Goal: Information Seeking & Learning: Understand process/instructions

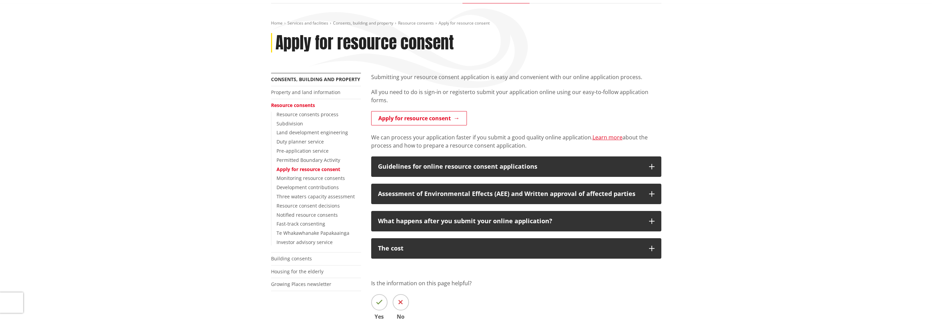
scroll to position [68, 0]
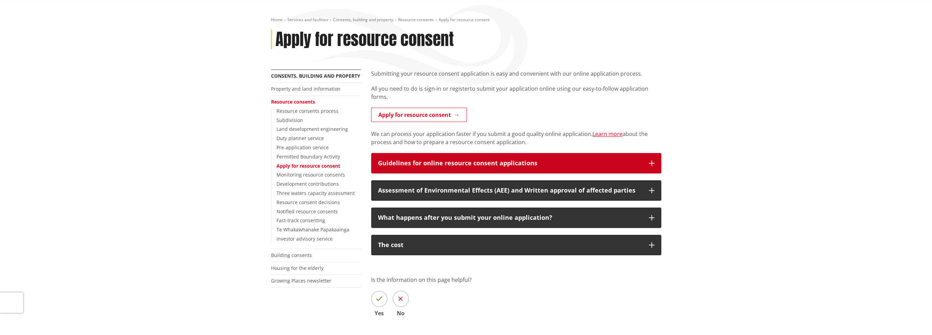
click at [543, 162] on div "Guidelines for online resource consent applications" at bounding box center [510, 163] width 264 height 7
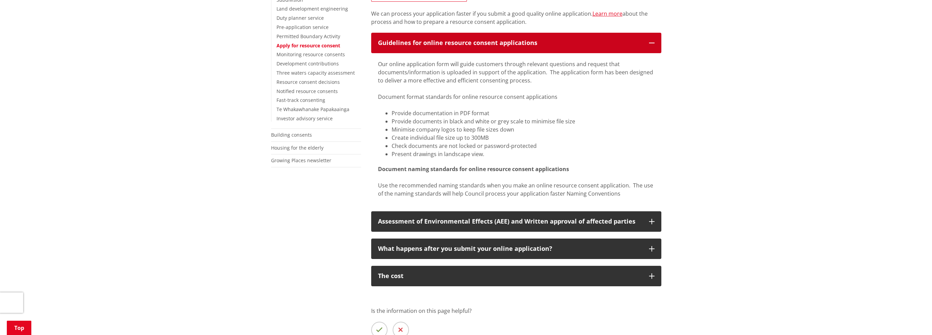
scroll to position [204, 0]
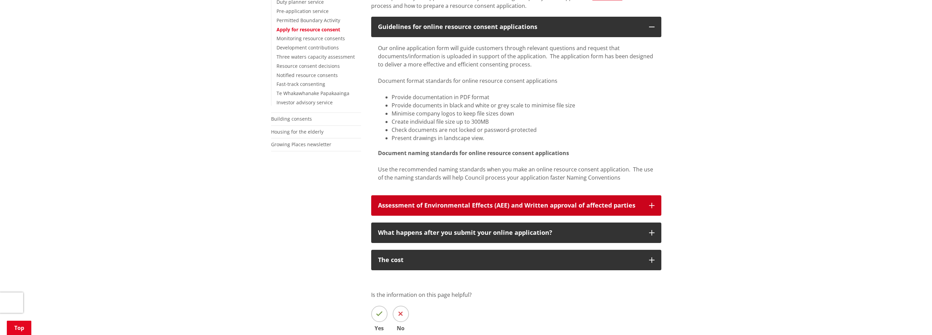
click at [651, 205] on icon "button" at bounding box center [651, 205] width 5 height 5
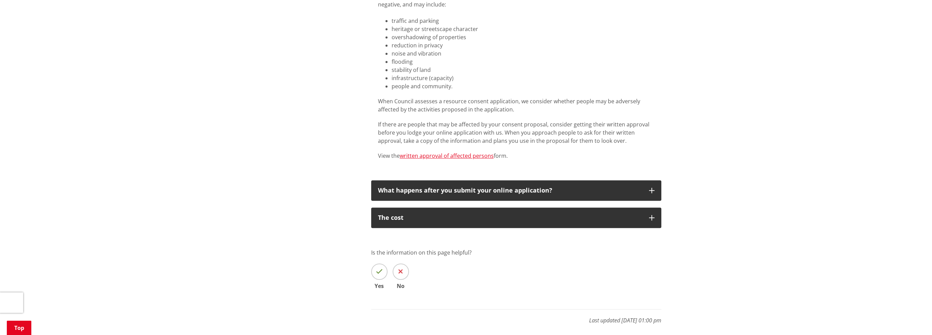
scroll to position [511, 0]
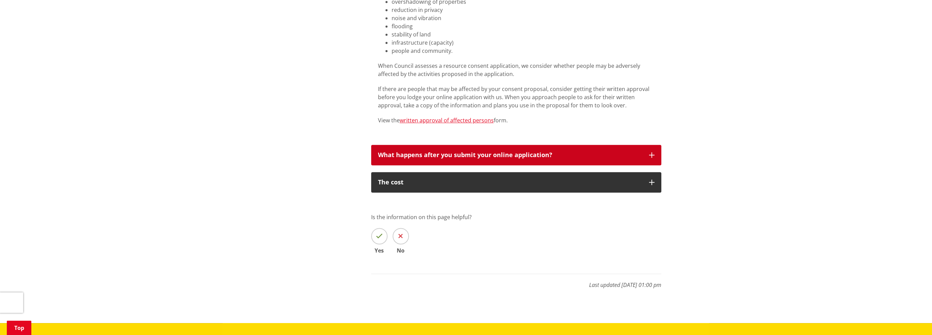
click at [549, 154] on div "What happens after you submit your online application?" at bounding box center [510, 154] width 264 height 7
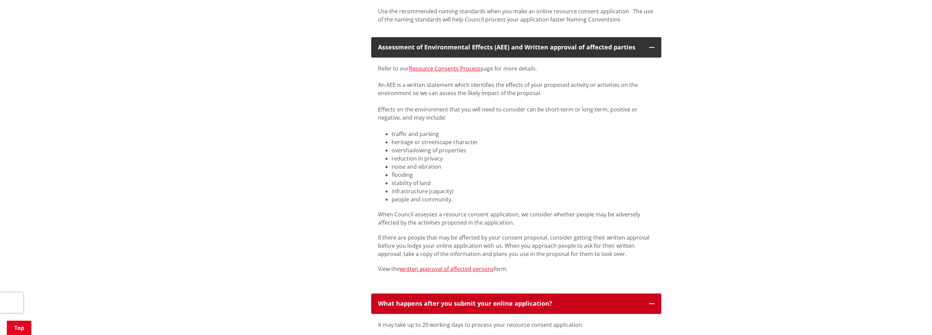
scroll to position [340, 0]
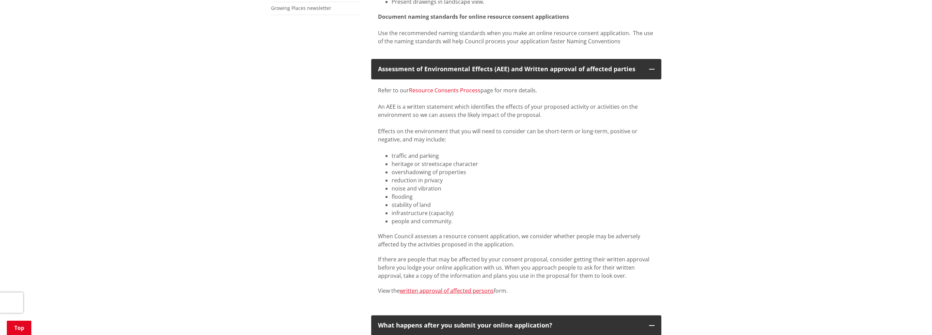
click at [459, 90] on link "Resource Consents Process" at bounding box center [444, 89] width 71 height 7
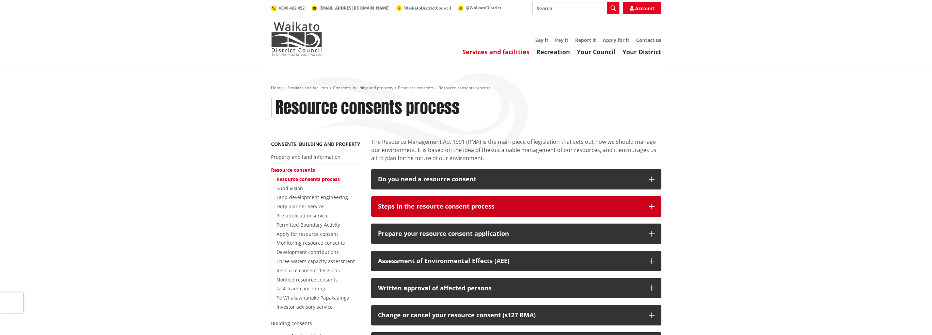
click at [540, 204] on div "Steps in the resource consent process" at bounding box center [510, 206] width 264 height 7
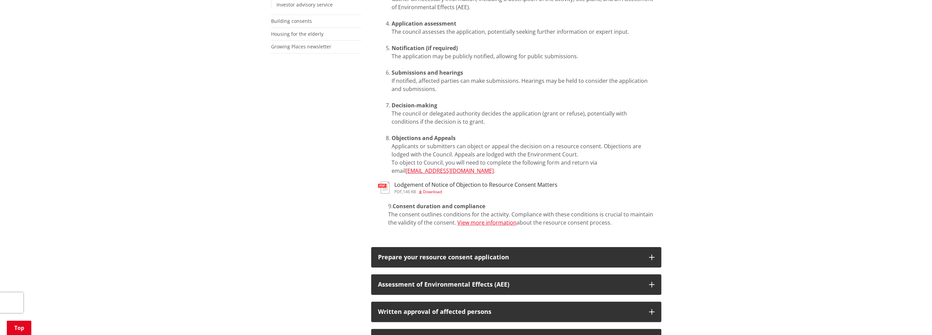
scroll to position [306, 0]
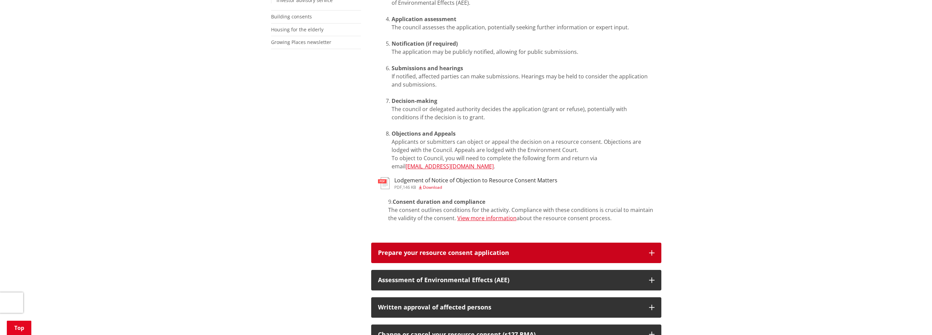
click at [633, 249] on div "Prepare your resource consent application" at bounding box center [510, 252] width 264 height 7
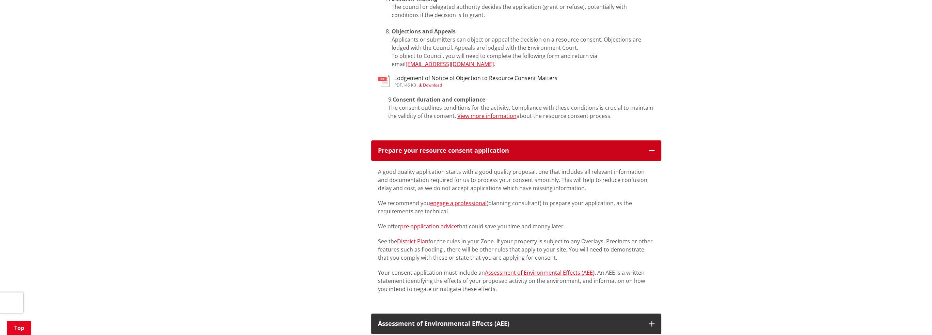
scroll to position [443, 0]
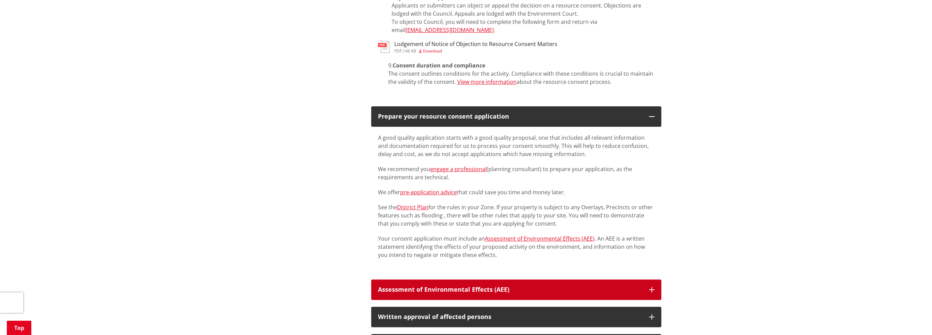
click at [643, 280] on button "Assessment of Environmental Effects (AEE)" at bounding box center [516, 289] width 290 height 20
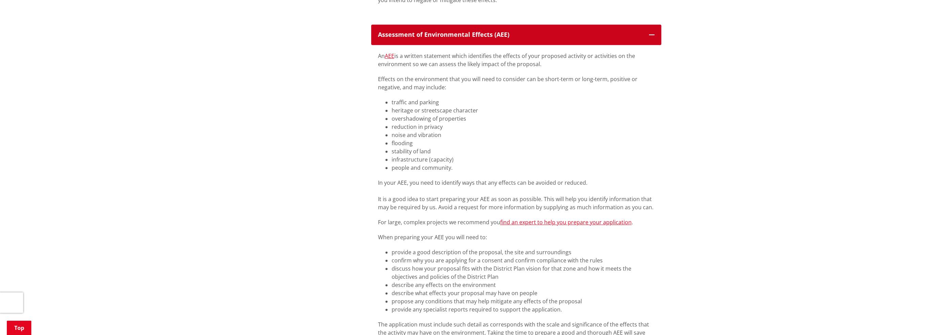
scroll to position [647, 0]
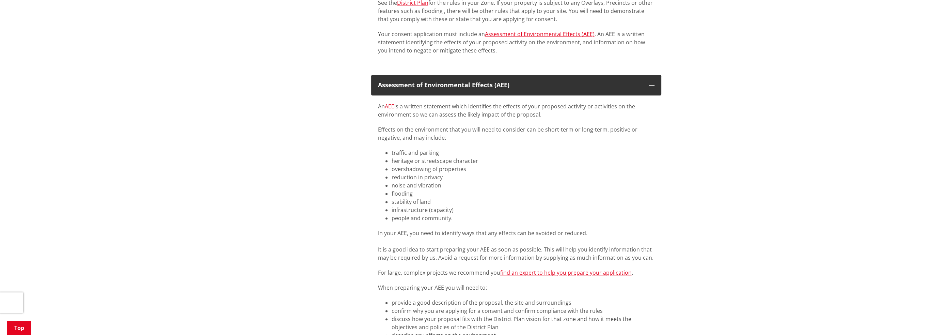
click at [390, 102] on link "AEE" at bounding box center [390, 105] width 10 height 7
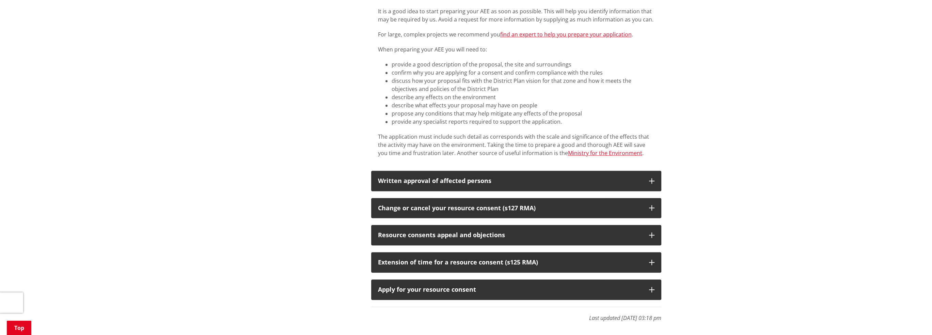
scroll to position [885, 0]
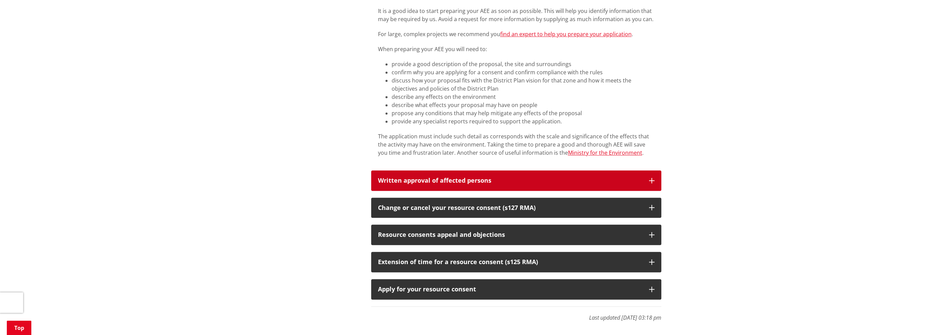
click at [551, 177] on div "Written approval of affected persons" at bounding box center [510, 180] width 264 height 7
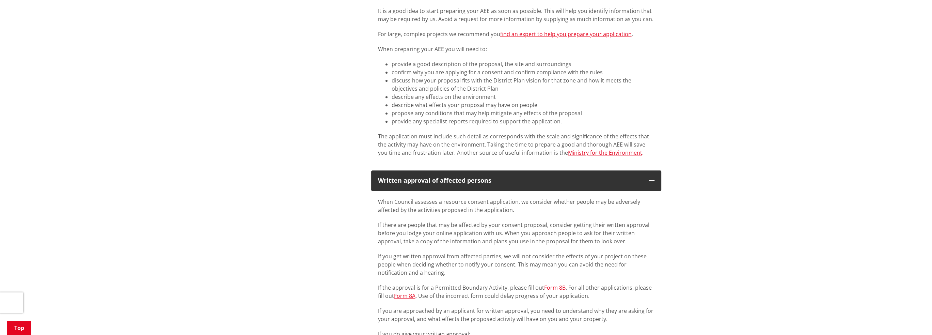
click at [550, 284] on link "Form 8B" at bounding box center [554, 287] width 21 height 7
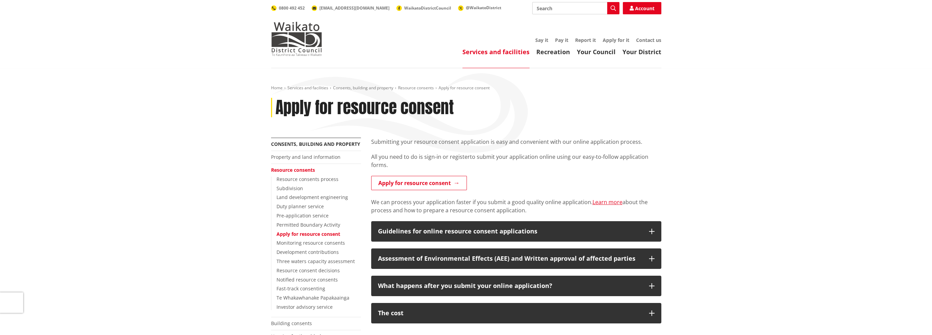
scroll to position [102, 0]
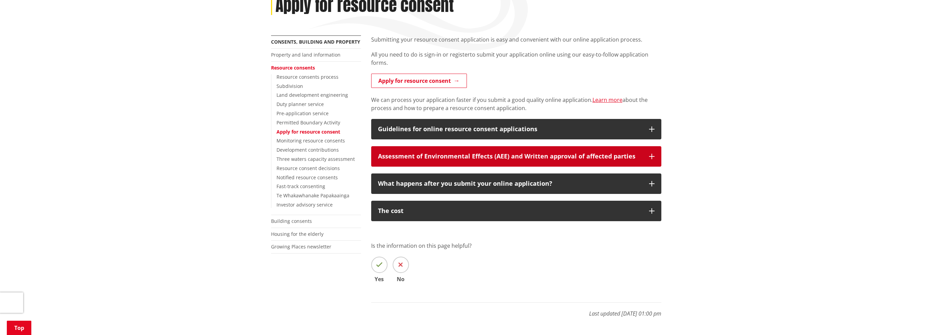
click at [569, 158] on div "Assessment of Environmental Effects (AEE) and Written approval of affected part…" at bounding box center [510, 156] width 264 height 7
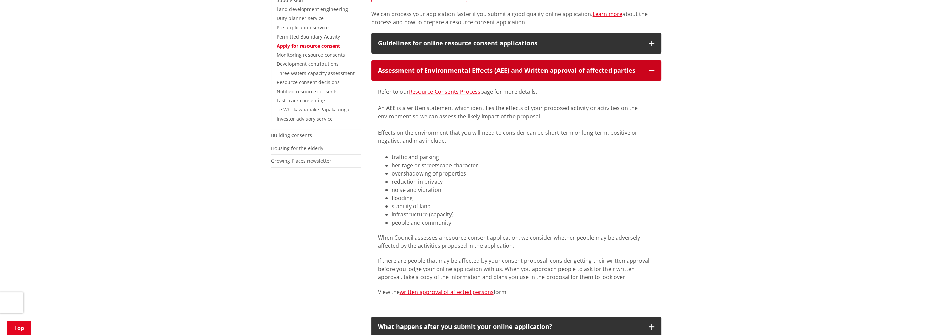
scroll to position [204, 0]
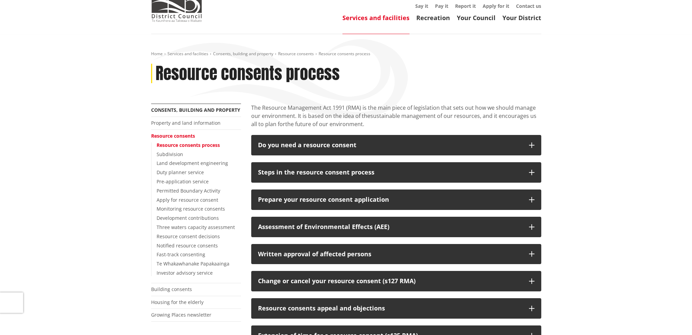
scroll to position [68, 0]
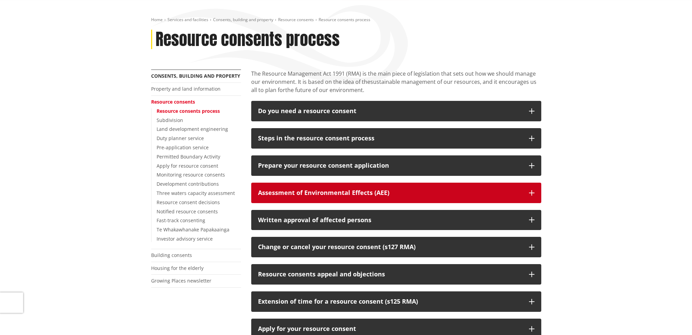
click at [524, 195] on button "Assessment of Environmental Effects (AEE)" at bounding box center [396, 192] width 290 height 20
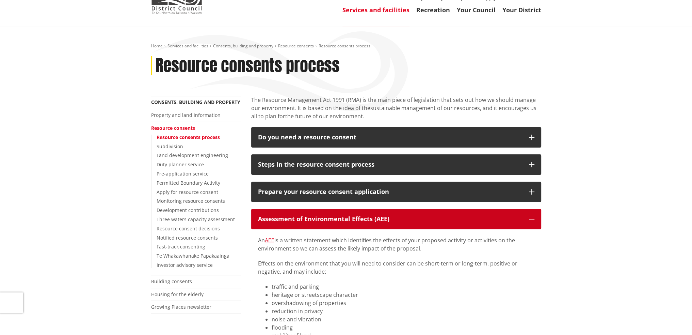
scroll to position [23, 0]
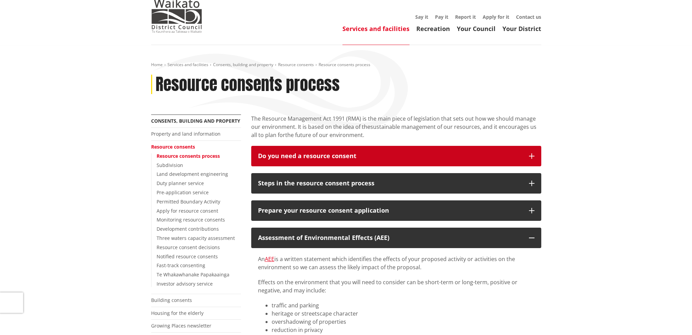
click at [325, 153] on div "Do you need a resource consent" at bounding box center [390, 156] width 264 height 7
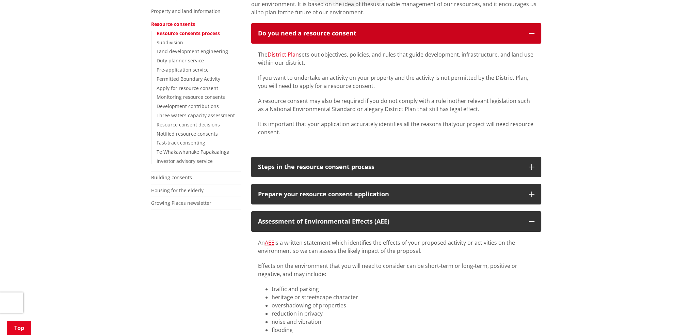
scroll to position [159, 0]
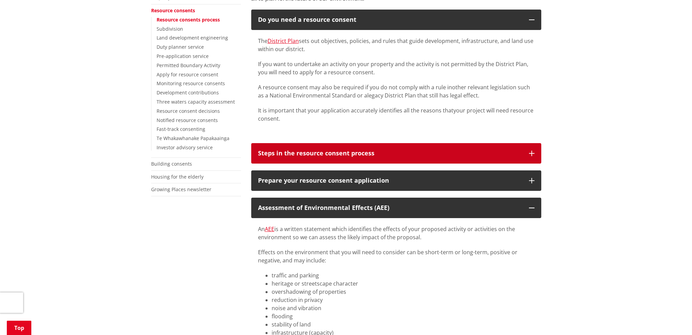
click at [350, 156] on div "Steps in the resource consent process" at bounding box center [390, 153] width 264 height 7
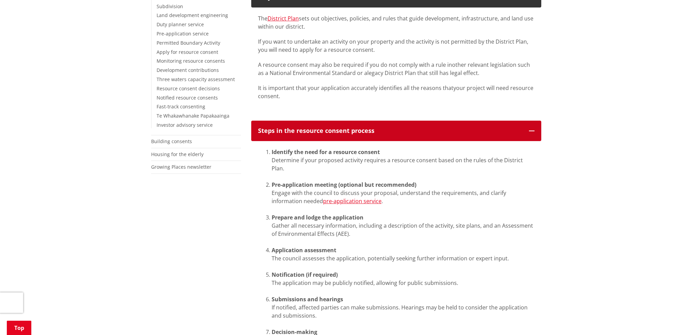
scroll to position [193, 0]
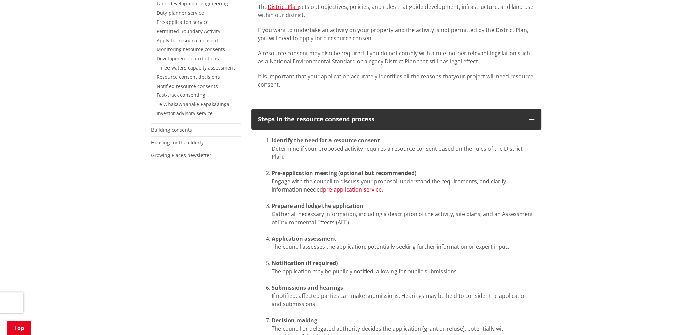
click at [323, 186] on link "pre-application service" at bounding box center [352, 189] width 59 height 7
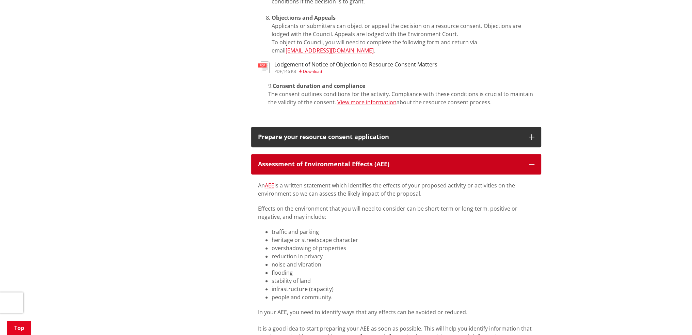
scroll to position [534, 0]
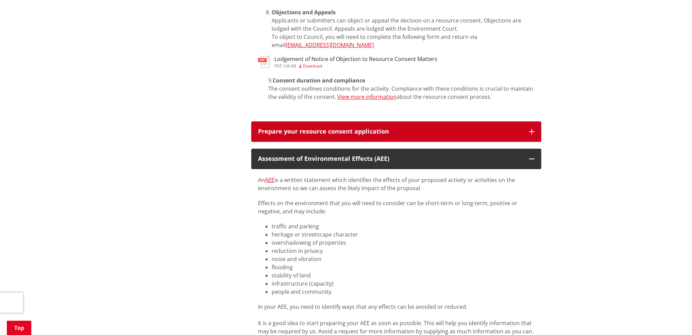
click at [504, 128] on div "Prepare your resource consent application" at bounding box center [390, 131] width 264 height 7
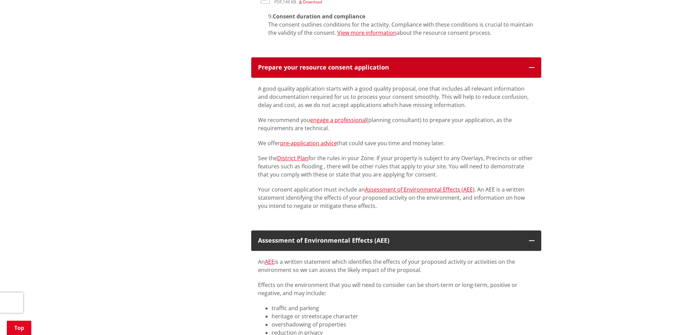
scroll to position [602, 0]
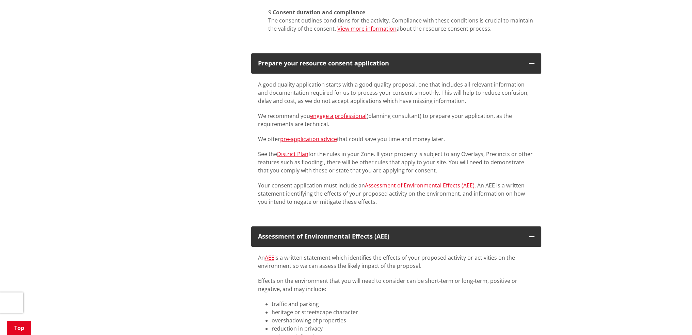
click at [377, 181] on link "Assessment of Environmental Effects (AEE)" at bounding box center [420, 184] width 110 height 7
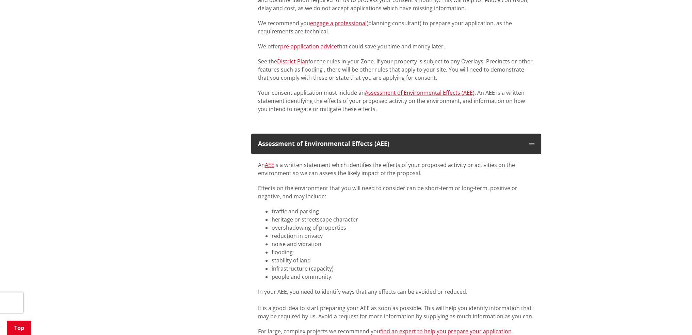
scroll to position [704, 0]
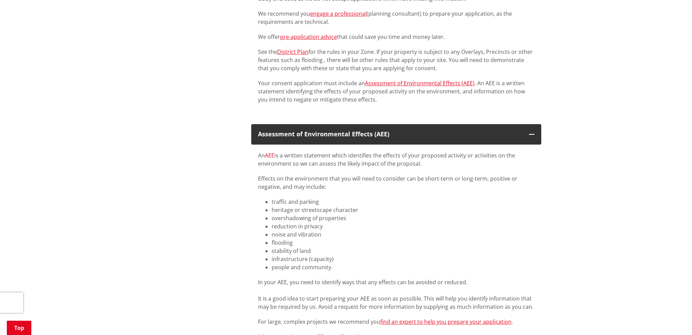
click at [270, 151] on link "AEE" at bounding box center [270, 154] width 10 height 7
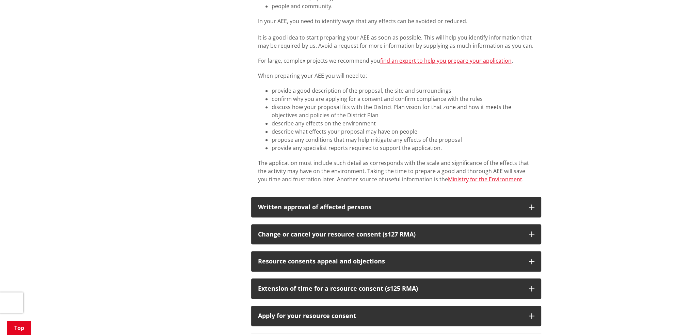
scroll to position [976, 0]
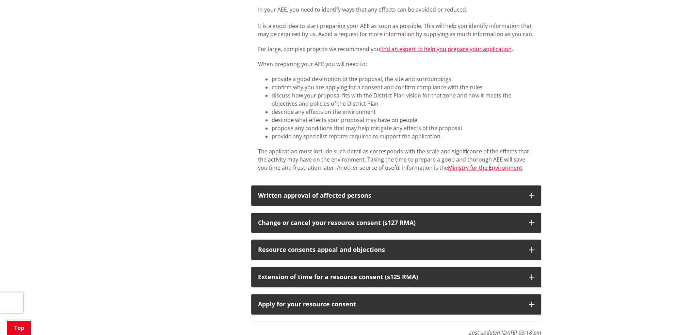
click at [328, 108] on li "describe any effects on the environment​" at bounding box center [403, 112] width 263 height 8
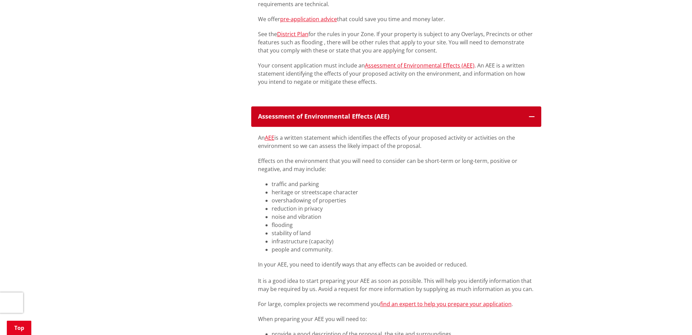
scroll to position [738, 0]
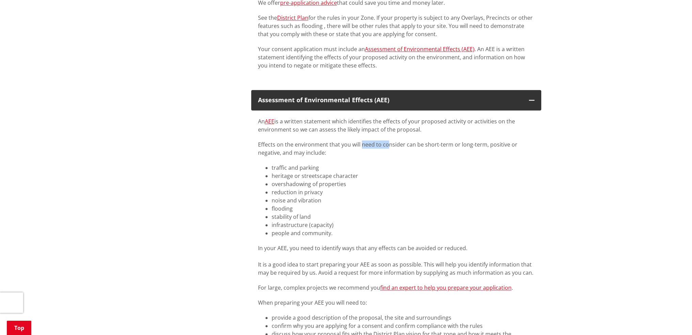
click at [360, 137] on div "An AEE is a written statement which identifies the effects of your proposed act…" at bounding box center [396, 136] width 276 height 39
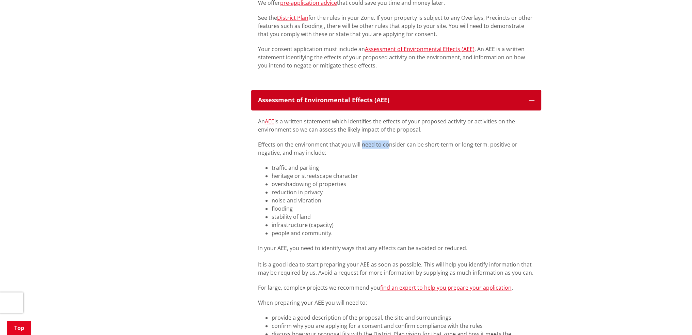
drag, startPoint x: 390, startPoint y: 92, endPoint x: 257, endPoint y: 89, distance: 133.1
click at [257, 90] on button "Assessment of Environmental Effects (AEE)" at bounding box center [396, 100] width 290 height 20
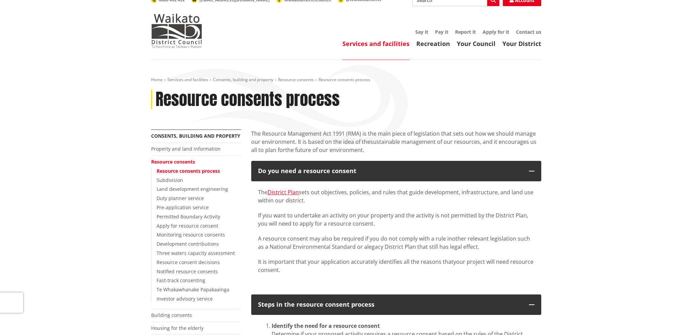
scroll to position [0, 0]
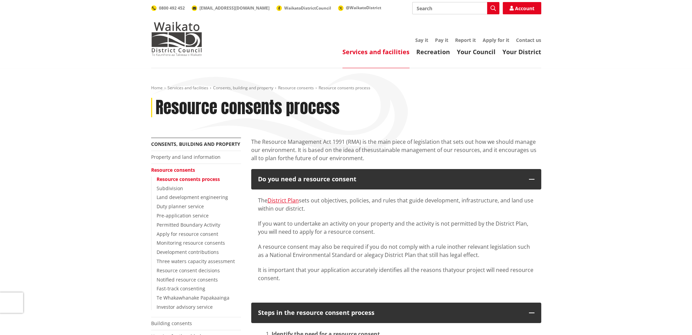
click at [453, 9] on input "Search" at bounding box center [455, 8] width 87 height 12
click at [438, 8] on input "Search" at bounding box center [455, 8] width 87 height 12
paste input "rule GRUZ-S12"
type input "rule GRUZ-S12"
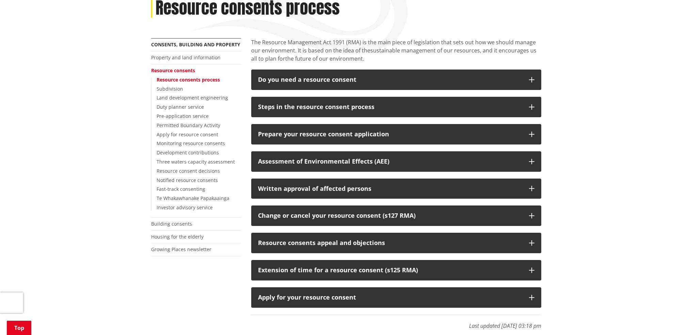
scroll to position [115, 0]
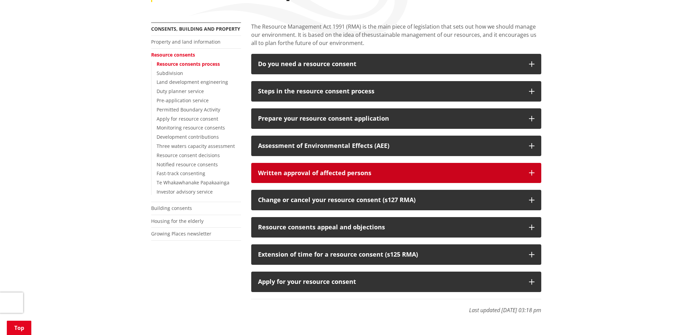
click at [430, 170] on div "Written approval of affected persons" at bounding box center [390, 173] width 264 height 7
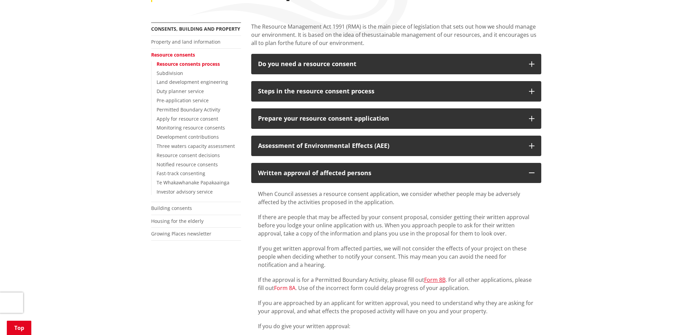
click at [285, 288] on link "Form 8A" at bounding box center [284, 287] width 21 height 7
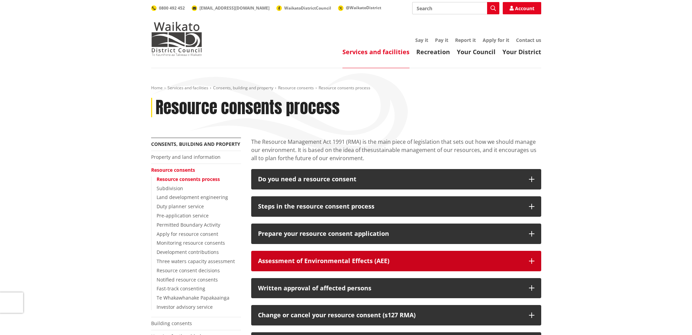
scroll to position [115, 0]
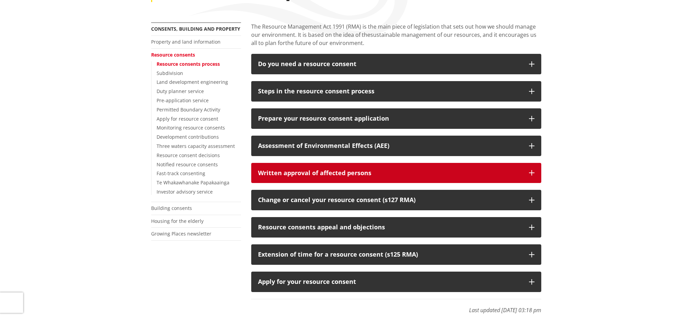
click at [410, 174] on div "Written approval of affected persons" at bounding box center [390, 173] width 264 height 7
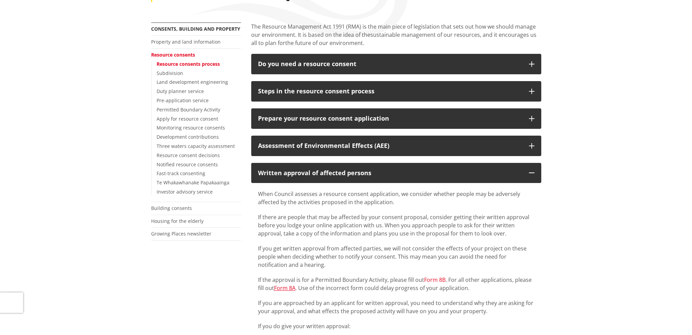
click at [440, 278] on link "Form 8B" at bounding box center [434, 279] width 21 height 7
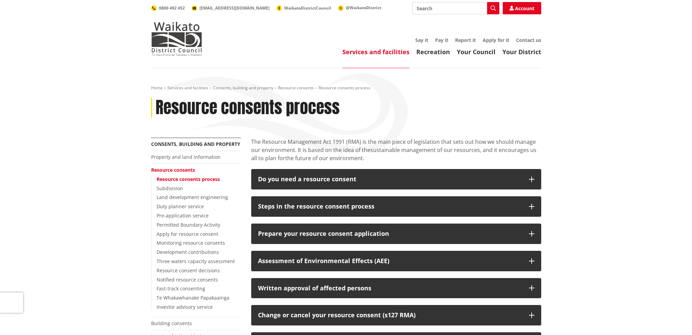
scroll to position [115, 0]
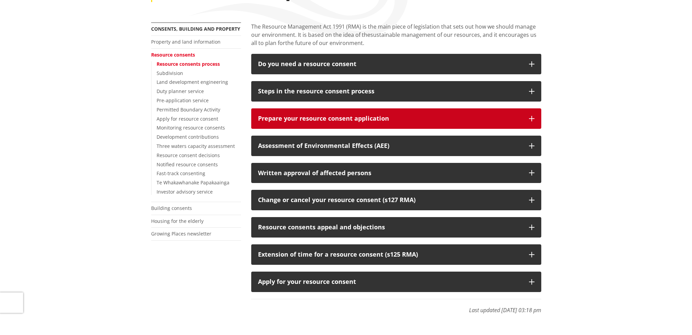
click at [418, 121] on div "Prepare your resource consent application" at bounding box center [390, 118] width 264 height 7
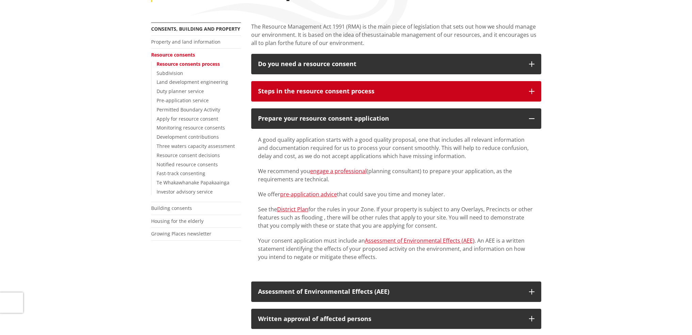
click at [414, 94] on div "Steps in the resource consent process" at bounding box center [390, 91] width 264 height 7
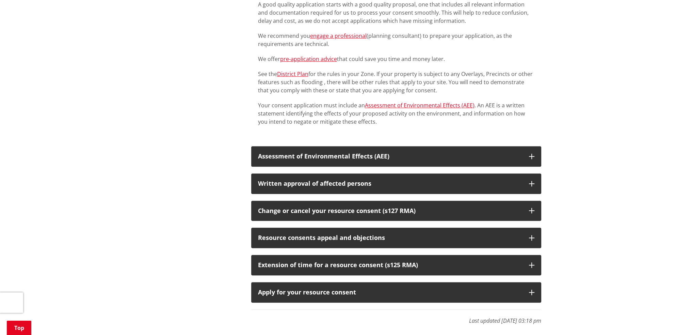
scroll to position [579, 0]
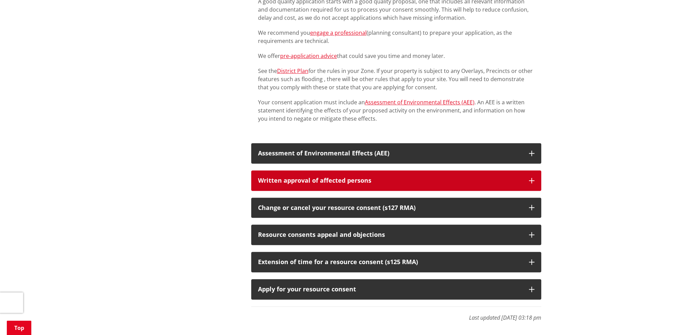
click at [381, 177] on button "Written approval of affected persons" at bounding box center [396, 180] width 290 height 20
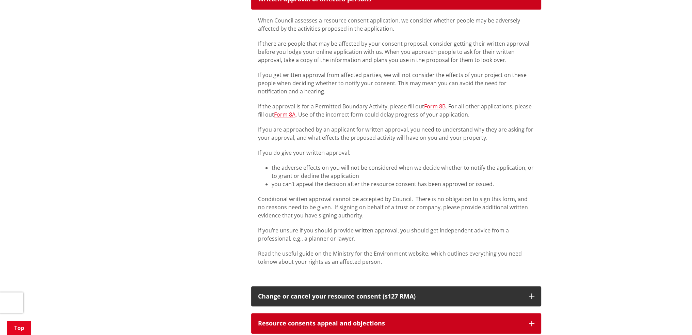
scroll to position [681, 0]
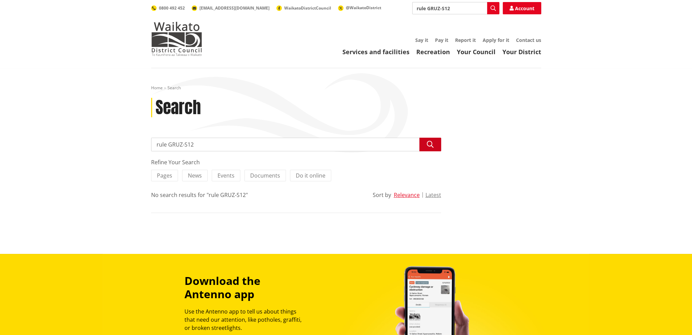
click at [427, 145] on icon "button" at bounding box center [430, 144] width 7 height 7
drag, startPoint x: 169, startPoint y: 144, endPoint x: 144, endPoint y: 146, distance: 25.0
click at [144, 146] on div "Home Search Search Search rule GRUZ-S12 Search Refine Your Search Pages News Ev…" at bounding box center [346, 161] width 692 height 186
type input "GRUZ-S12"
click at [429, 144] on icon "button" at bounding box center [430, 144] width 7 height 7
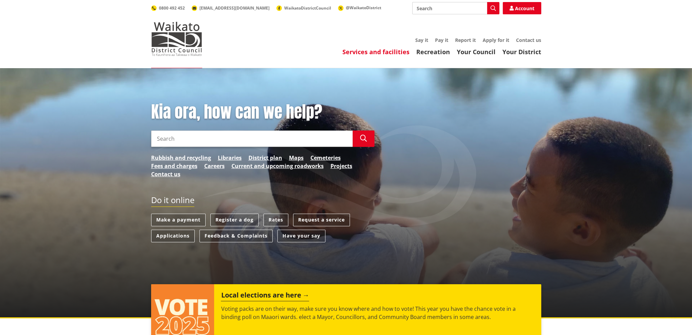
click at [393, 51] on link "Services and facilities" at bounding box center [375, 52] width 67 height 8
click at [204, 131] on input "Search" at bounding box center [252, 138] width 202 height 16
type input "rual zone rules"
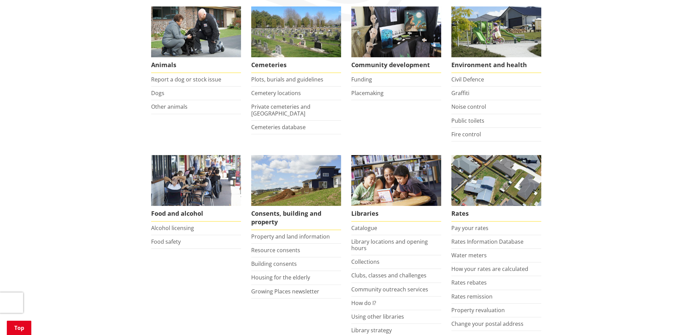
scroll to position [136, 0]
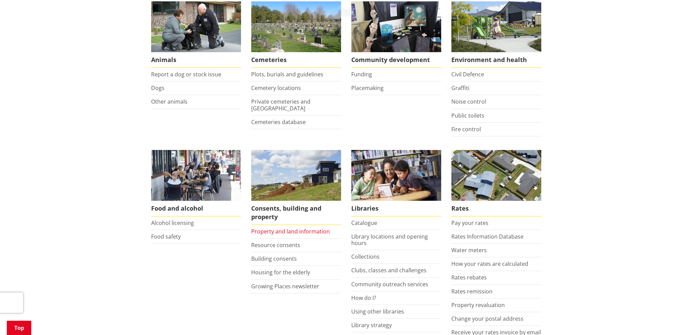
click at [309, 230] on link "Property and land information" at bounding box center [290, 230] width 79 height 7
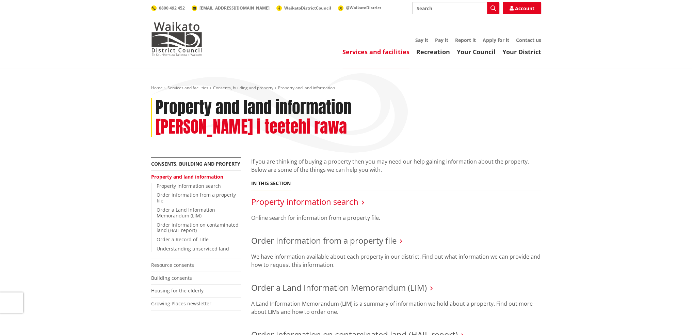
click at [337, 196] on link "Property information search" at bounding box center [304, 201] width 107 height 11
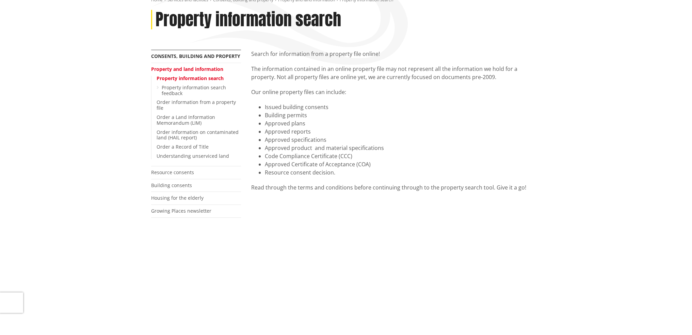
scroll to position [68, 0]
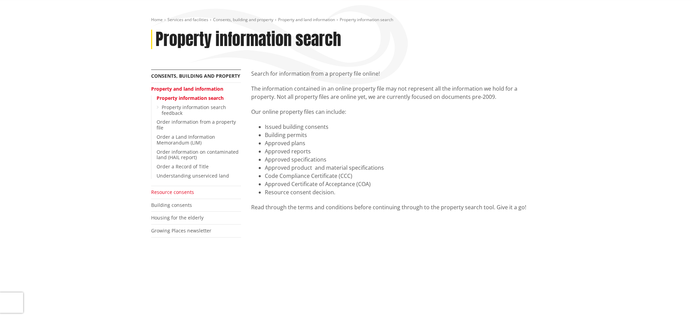
click at [178, 192] on link "Resource consents" at bounding box center [172, 192] width 43 height 6
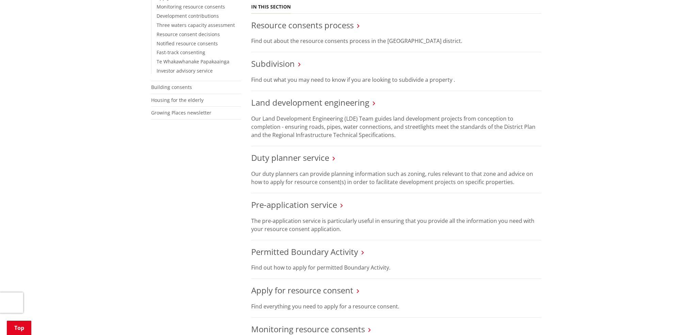
scroll to position [238, 0]
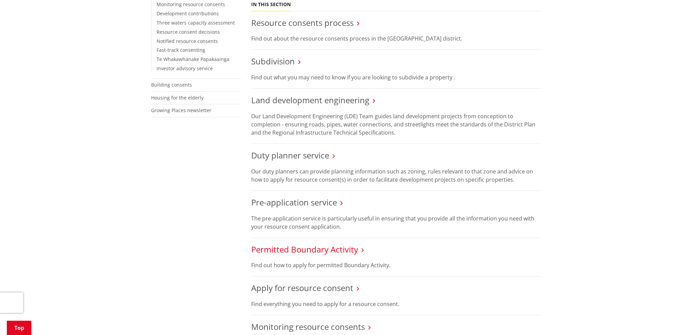
click at [332, 248] on link "Permitted Boundary Activity" at bounding box center [304, 248] width 107 height 11
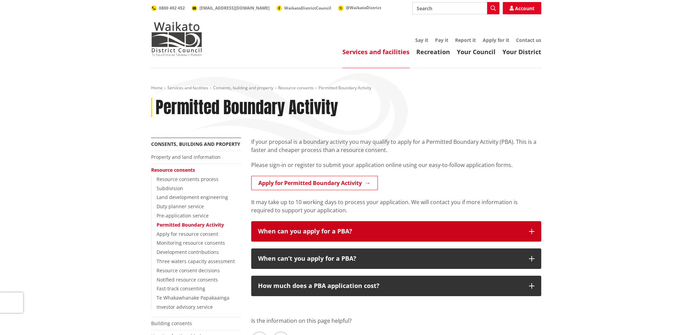
click at [490, 235] on button "When can you apply for a PBA?" at bounding box center [396, 231] width 290 height 20
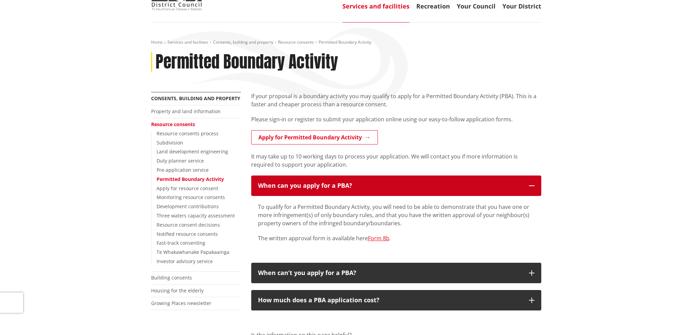
scroll to position [68, 0]
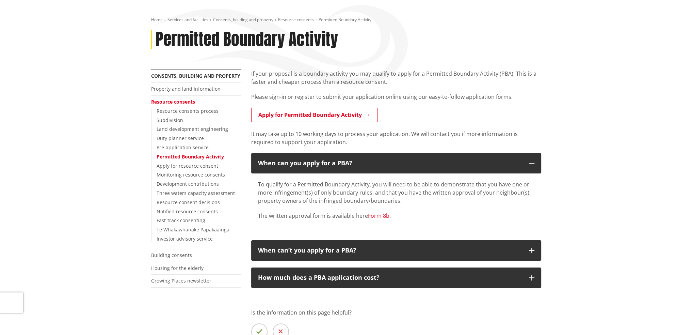
click at [382, 215] on link "Form 8b" at bounding box center [378, 215] width 21 height 7
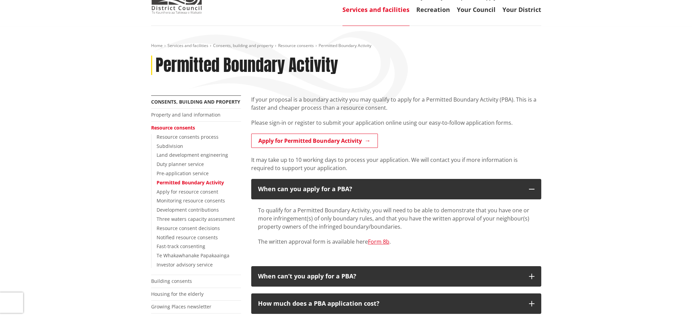
scroll to position [0, 0]
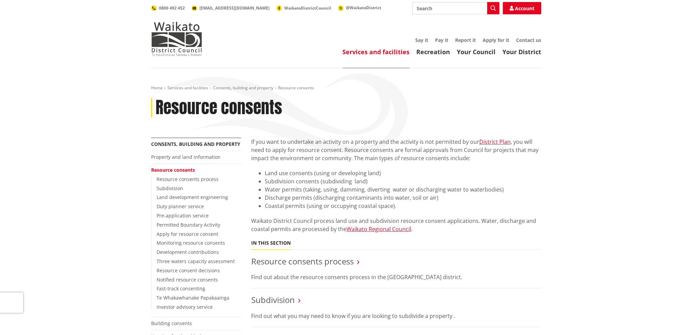
click at [379, 54] on link "Services and facilities" at bounding box center [375, 52] width 67 height 8
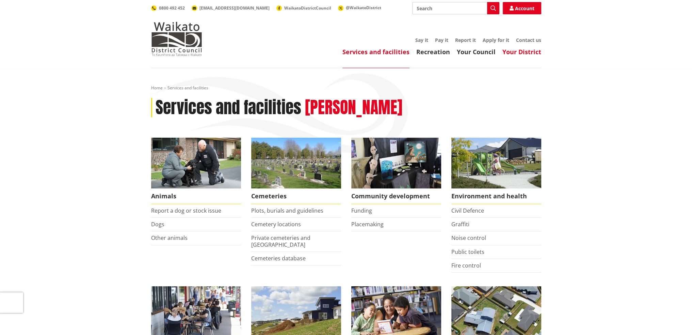
click at [528, 50] on link "Your District" at bounding box center [521, 52] width 39 height 8
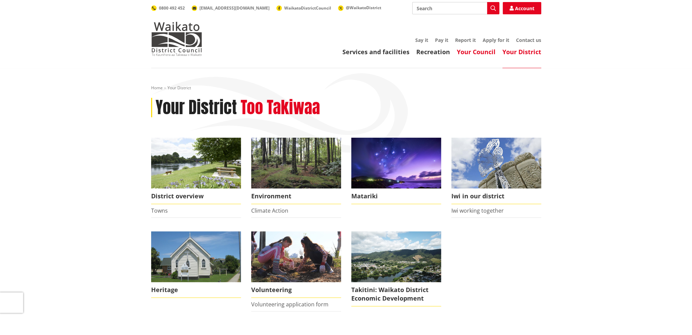
click at [473, 53] on link "Your Council" at bounding box center [476, 52] width 39 height 8
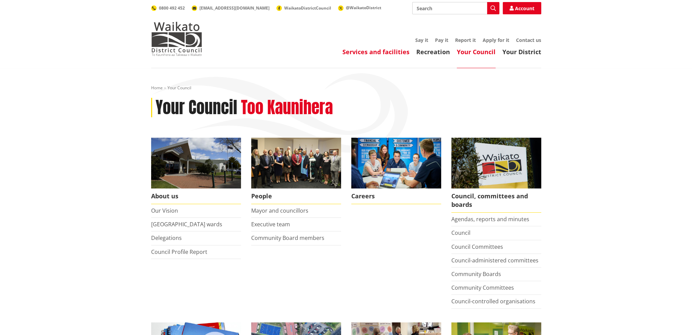
click at [394, 52] on link "Services and facilities" at bounding box center [375, 52] width 67 height 8
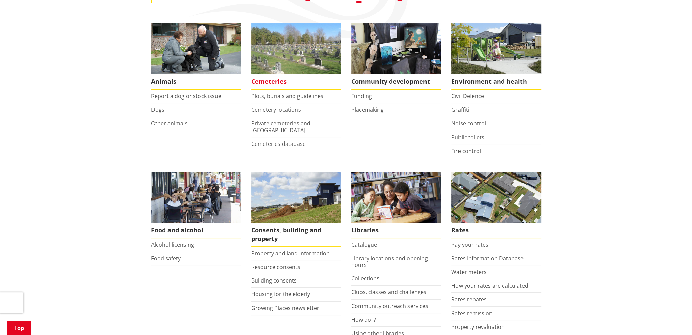
scroll to position [136, 0]
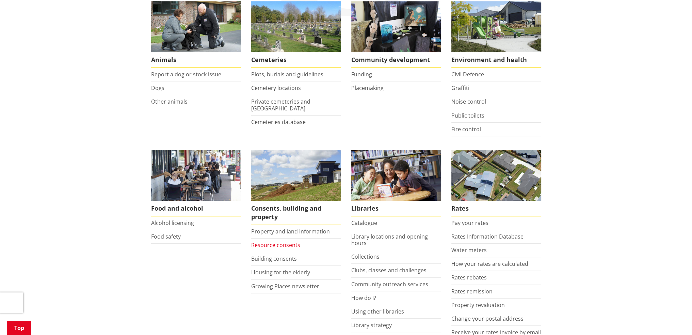
click at [270, 244] on link "Resource consents" at bounding box center [275, 244] width 49 height 7
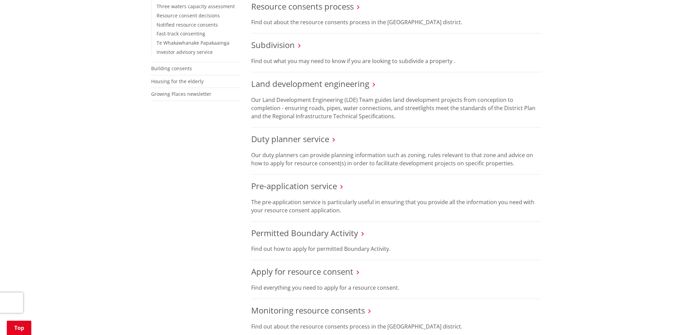
scroll to position [272, 0]
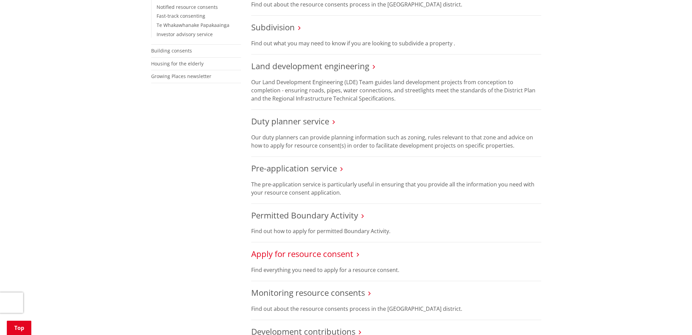
click at [340, 253] on link "Apply for resource consent" at bounding box center [302, 253] width 102 height 11
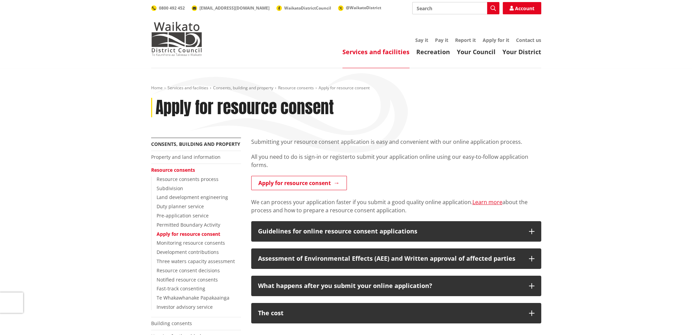
click at [569, 241] on div "Home Services and facilities Consents, building and property Resource consents …" at bounding box center [346, 260] width 692 height 385
click at [368, 51] on link "Services and facilities" at bounding box center [375, 52] width 67 height 8
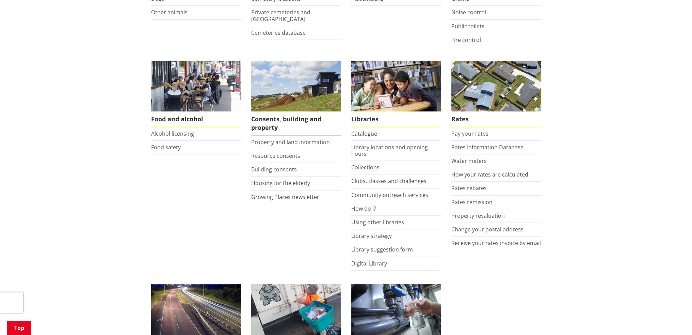
scroll to position [204, 0]
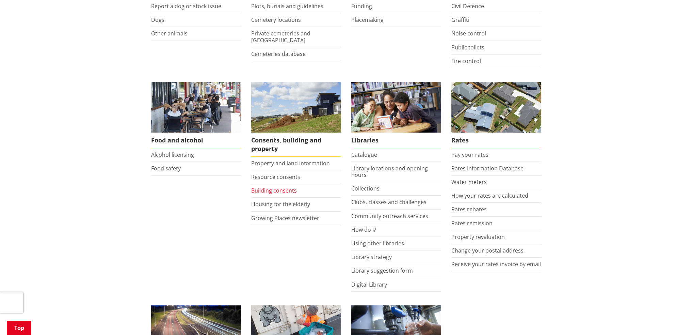
click at [281, 190] on link "Building consents" at bounding box center [274, 190] width 46 height 7
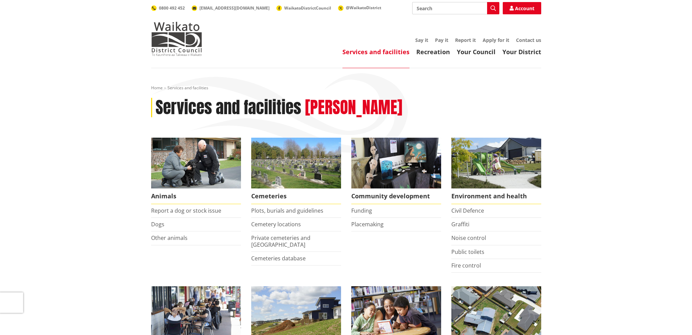
scroll to position [204, 0]
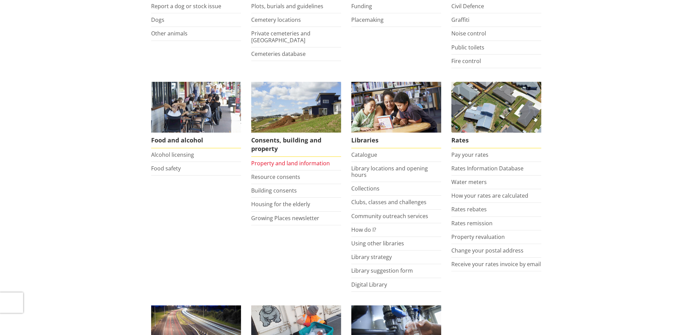
click at [281, 163] on link "Property and land information" at bounding box center [290, 162] width 79 height 7
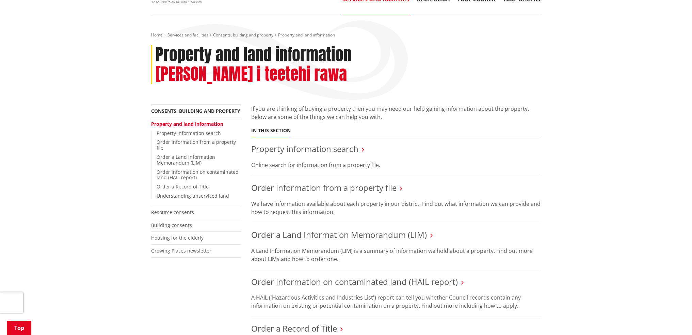
scroll to position [34, 0]
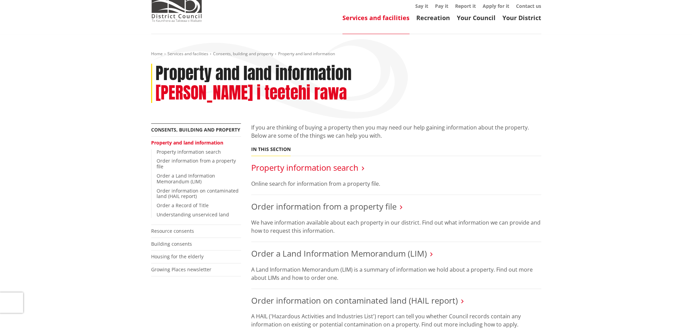
click at [293, 162] on link "Property information search" at bounding box center [304, 167] width 107 height 11
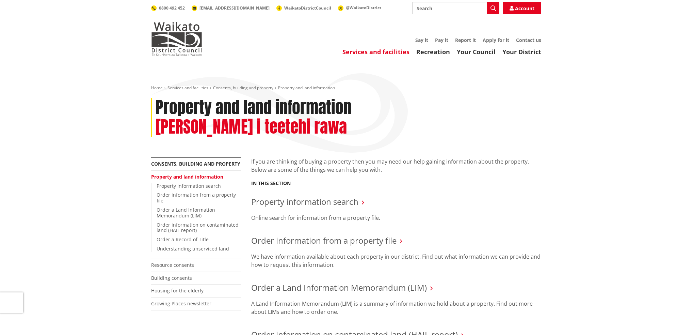
scroll to position [34, 0]
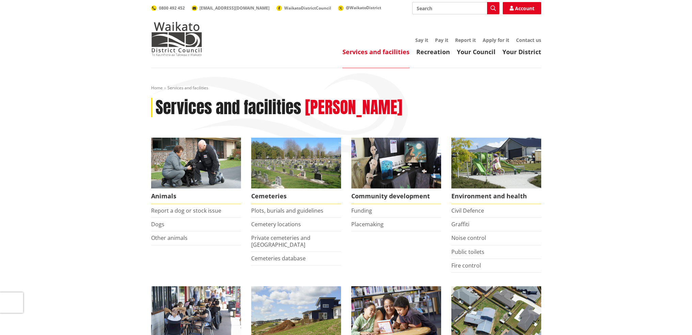
scroll to position [204, 0]
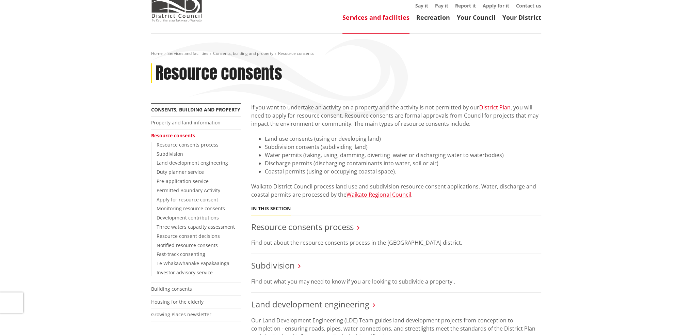
scroll to position [34, 0]
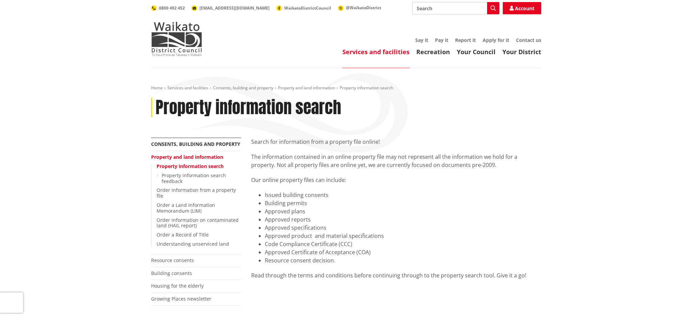
scroll to position [68, 0]
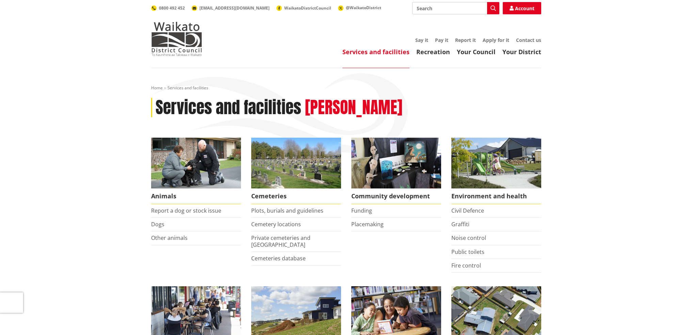
scroll to position [136, 0]
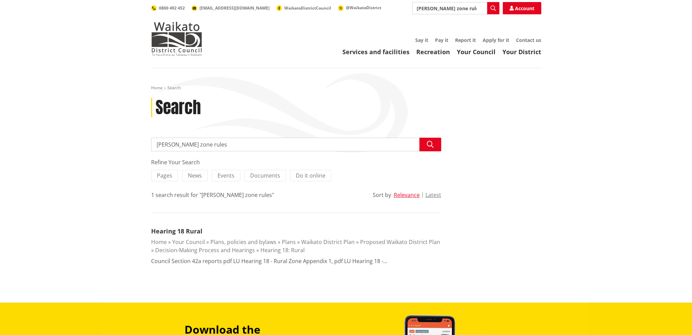
drag, startPoint x: 210, startPoint y: 144, endPoint x: 143, endPoint y: 150, distance: 67.7
click at [143, 150] on div "Home Search Search Search rual zone rules Search Refine Your Search Pages News …" at bounding box center [346, 185] width 692 height 234
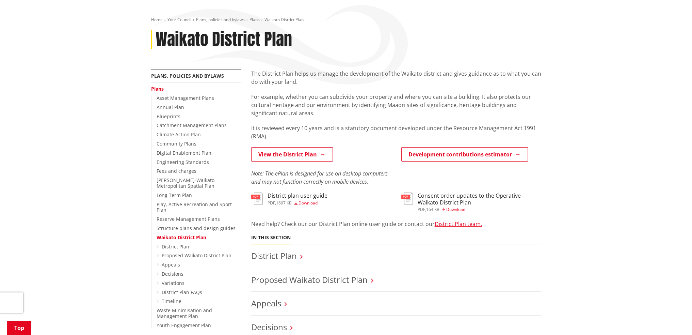
scroll to position [68, 0]
click at [305, 155] on link "View the District Plan" at bounding box center [292, 154] width 82 height 14
